Goal: Task Accomplishment & Management: Complete application form

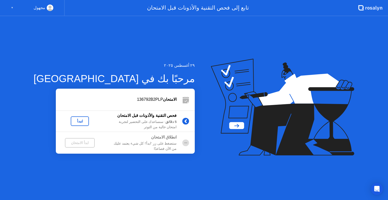
click at [73, 121] on div "لنبدأ" at bounding box center [80, 121] width 14 height 4
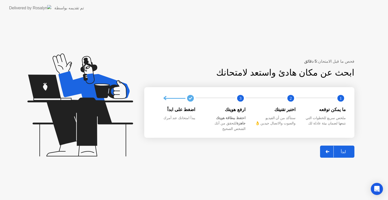
click at [345, 150] on div "ابدأ" at bounding box center [342, 152] width 19 height 5
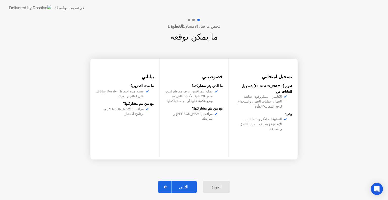
click at [188, 186] on div "التالي" at bounding box center [183, 187] width 23 height 5
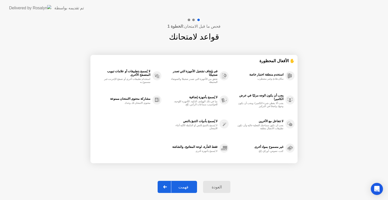
click at [188, 186] on div "فهمت" at bounding box center [183, 187] width 24 height 5
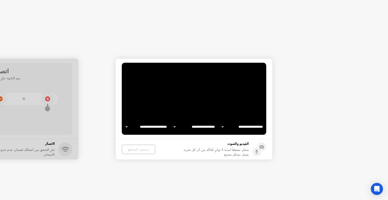
select select "**********"
select select "*******"
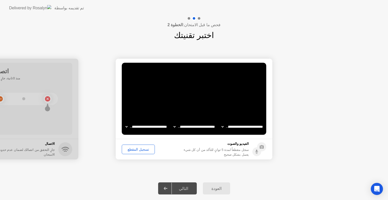
click at [184, 187] on div "التالي" at bounding box center [183, 188] width 23 height 5
click at [135, 148] on div "تسجيل المقطع" at bounding box center [138, 150] width 30 height 4
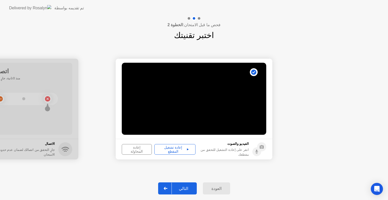
click at [186, 186] on div "التالي" at bounding box center [183, 188] width 23 height 5
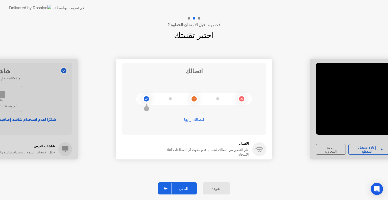
click at [186, 186] on div "التالي" at bounding box center [183, 188] width 23 height 5
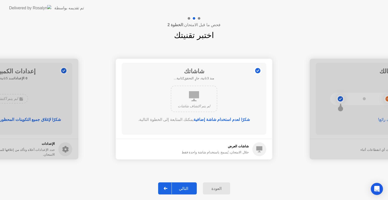
click at [186, 186] on div "التالي" at bounding box center [183, 188] width 23 height 5
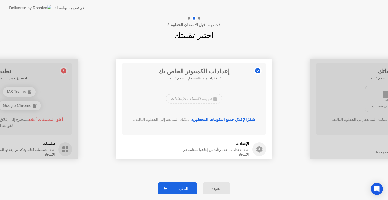
click at [186, 186] on div "التالي" at bounding box center [183, 188] width 23 height 5
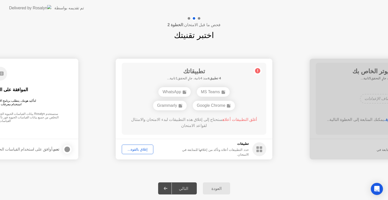
click at [129, 148] on div "إغلاق بالقوة..." at bounding box center [137, 150] width 28 height 4
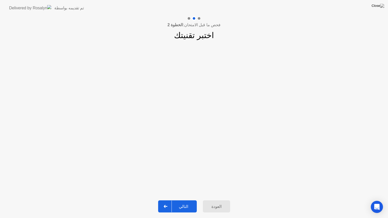
click at [182, 200] on button "التالي" at bounding box center [177, 206] width 39 height 12
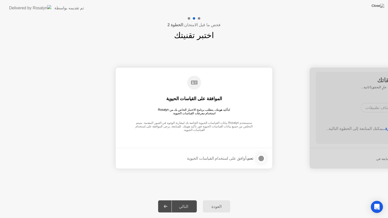
click at [262, 157] on div at bounding box center [261, 158] width 6 height 6
click at [186, 200] on button "التالي" at bounding box center [177, 206] width 39 height 12
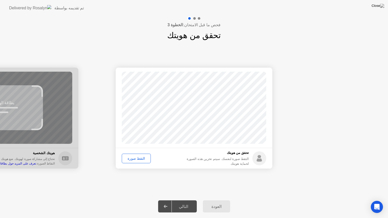
click at [129, 156] on div "التقط صورة" at bounding box center [135, 158] width 25 height 4
click at [191, 200] on button "التالي" at bounding box center [177, 206] width 39 height 12
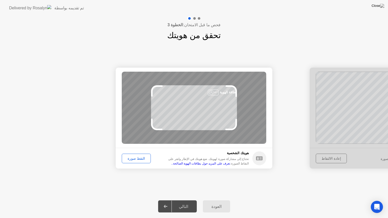
click at [135, 160] on div "التقط صورة" at bounding box center [135, 158] width 25 height 4
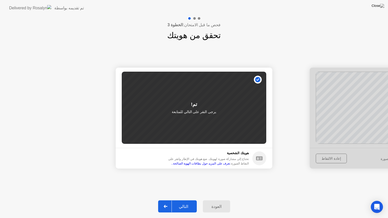
click at [182, 200] on div "التالي" at bounding box center [183, 206] width 23 height 5
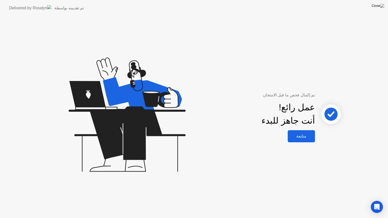
click at [298, 137] on div "متابعة" at bounding box center [301, 136] width 24 height 5
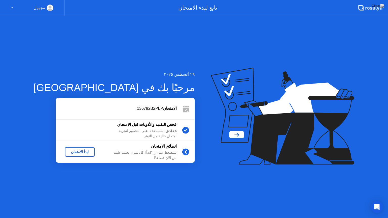
click at [74, 151] on div "ابدأ الامتحان" at bounding box center [80, 152] width 26 height 4
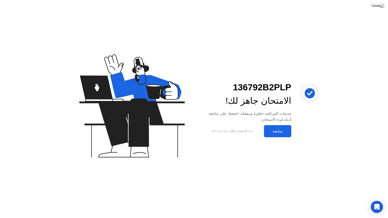
click at [270, 131] on div "متابعة" at bounding box center [277, 131] width 24 height 5
